Goal: Navigation & Orientation: Understand site structure

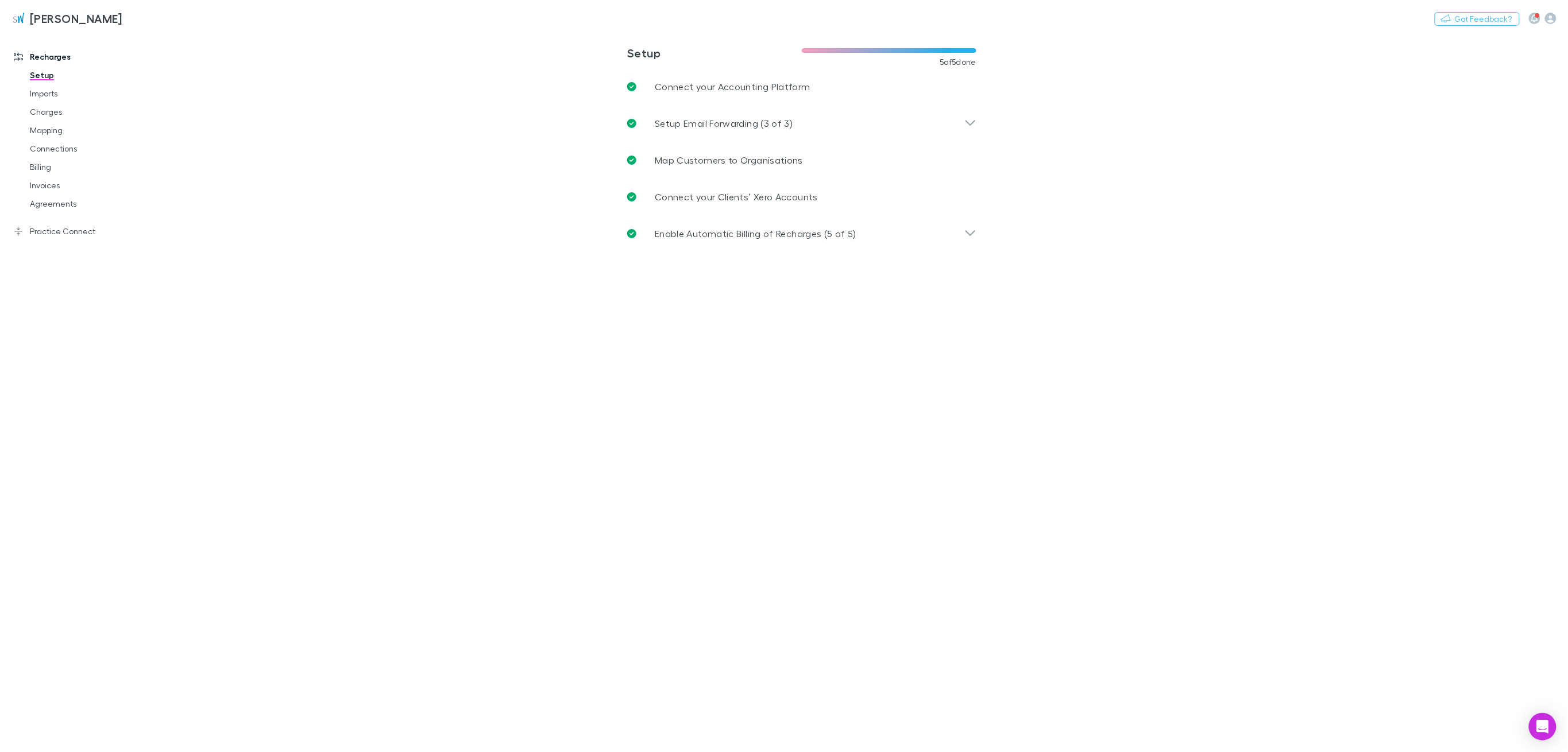
click at [62, 124] on link "Mapping" at bounding box center [92, 130] width 146 height 19
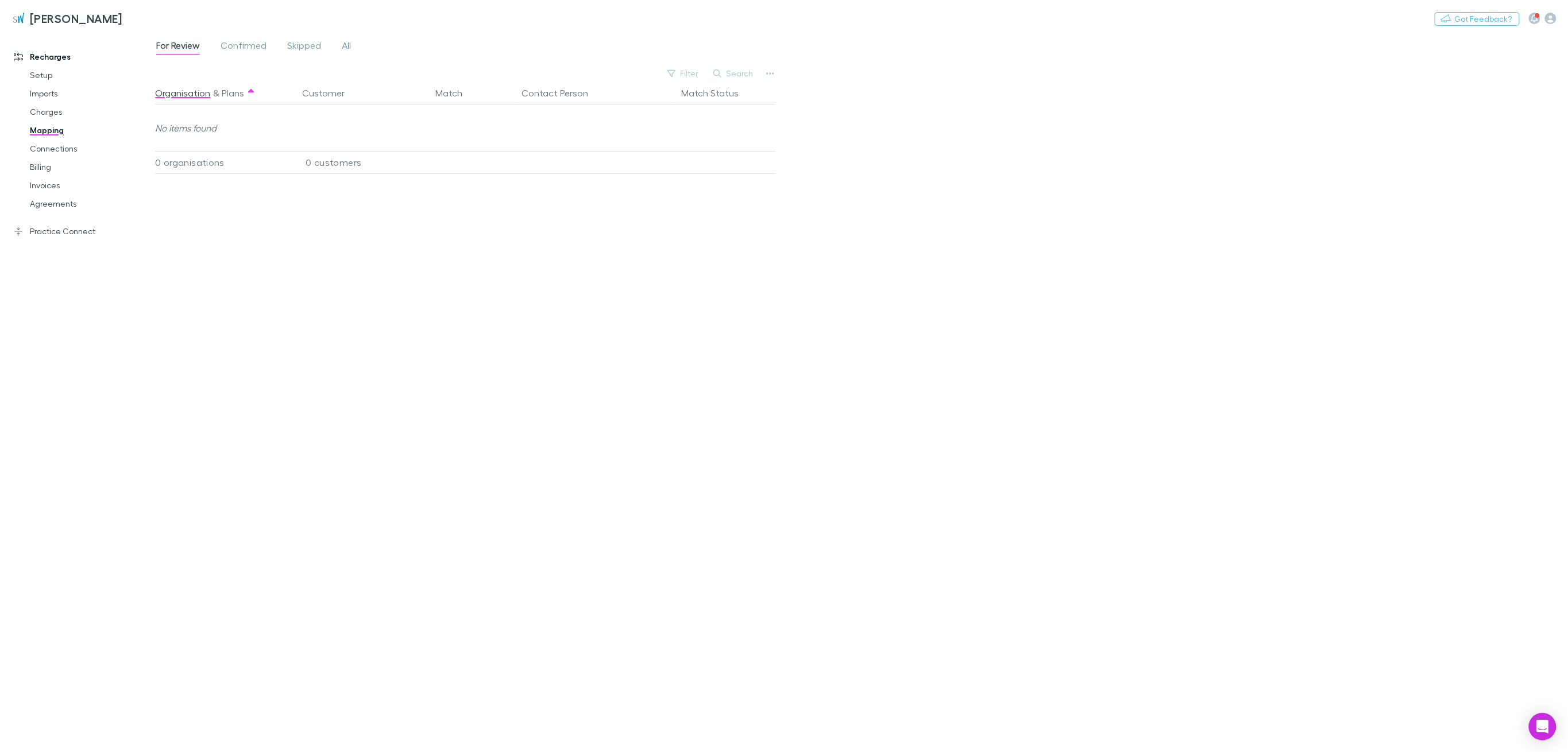
click at [63, 152] on link "Connections" at bounding box center [92, 149] width 146 height 19
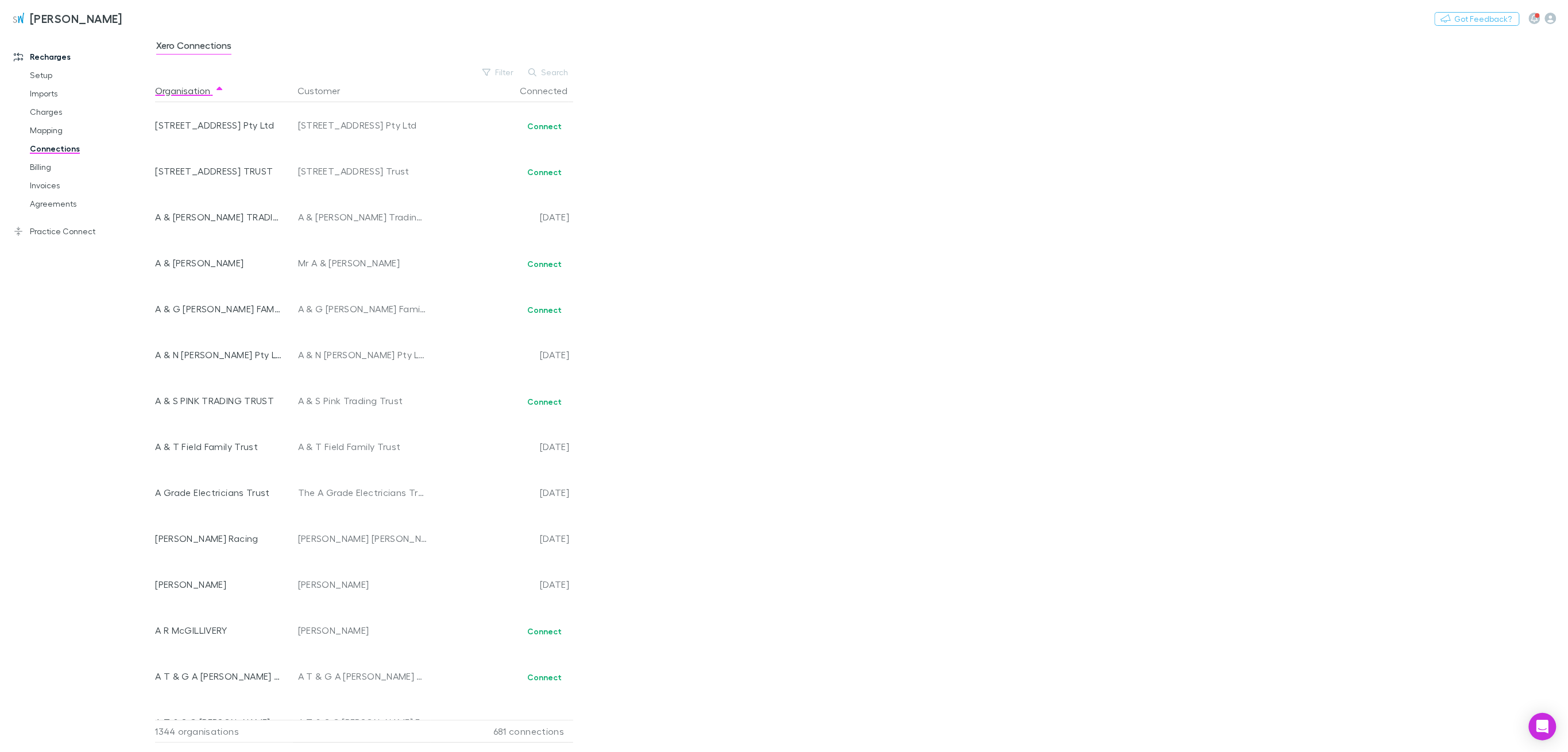
click at [51, 115] on link "Charges" at bounding box center [92, 111] width 146 height 19
